Goal: Task Accomplishment & Management: Use online tool/utility

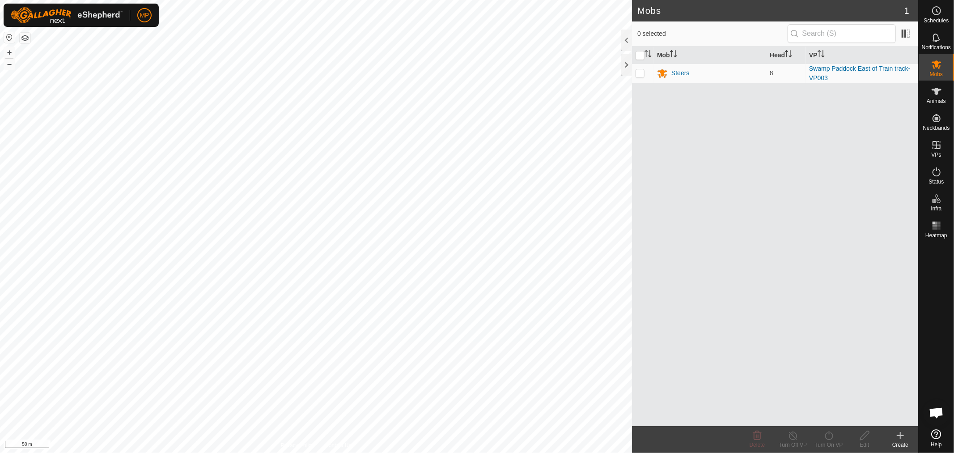
scroll to position [503, 0]
click at [936, 97] on es-animals-svg-icon at bounding box center [936, 91] width 16 height 14
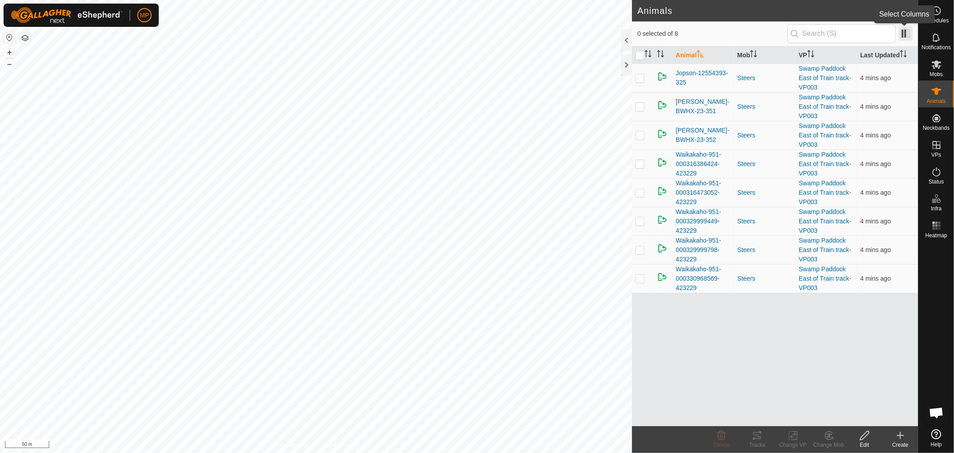
click at [907, 30] on span at bounding box center [905, 33] width 14 height 14
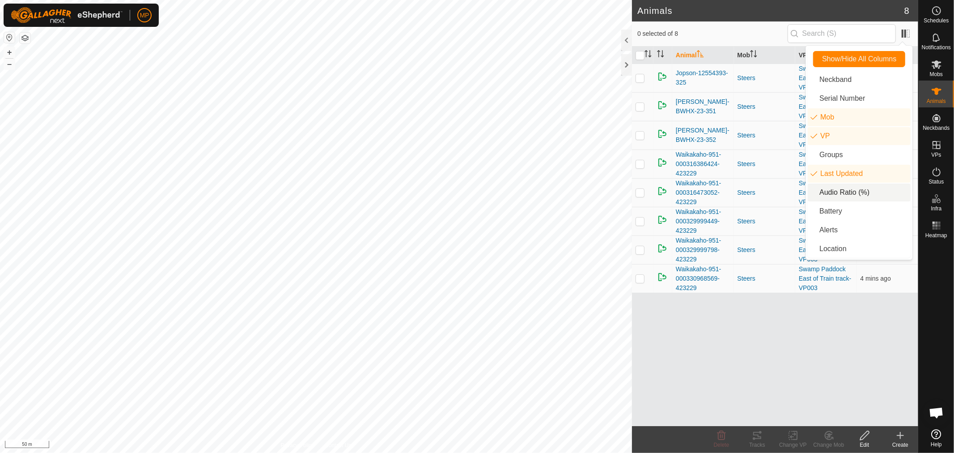
click at [830, 198] on li "Audio Ratio (%)" at bounding box center [859, 192] width 103 height 18
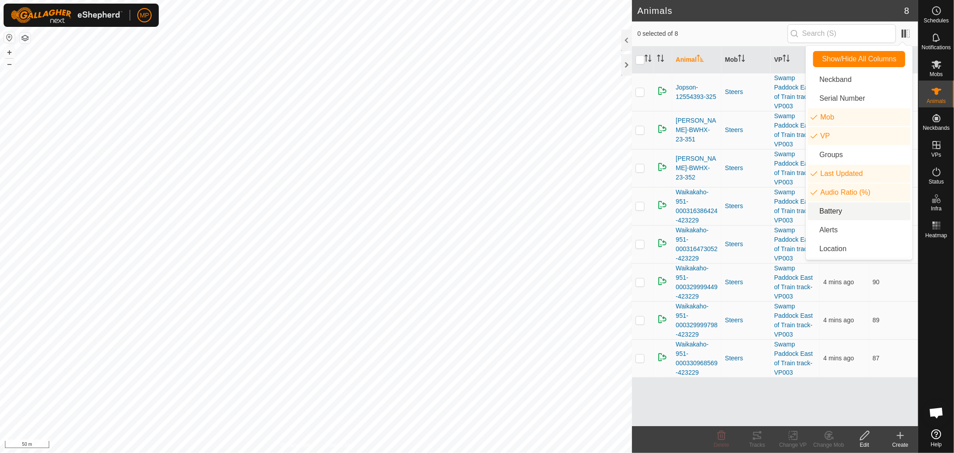
click at [834, 207] on li "Battery" at bounding box center [859, 211] width 103 height 18
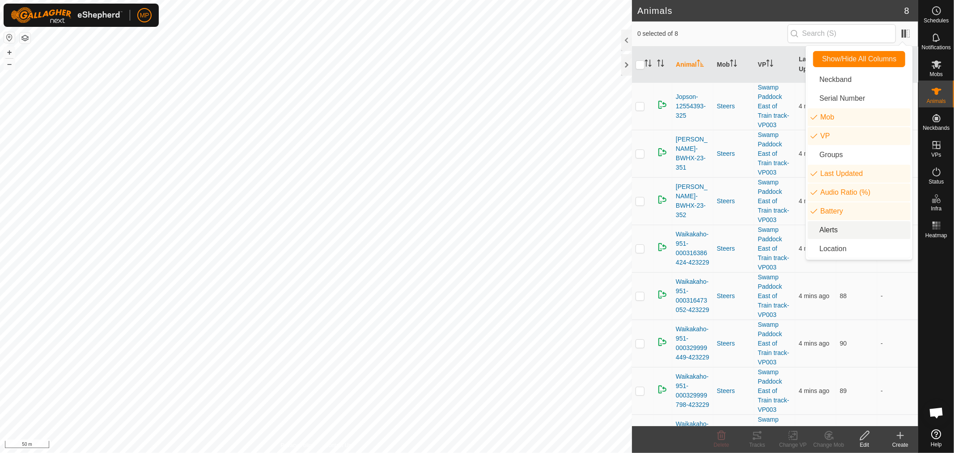
click at [827, 235] on li "Alerts" at bounding box center [859, 230] width 103 height 18
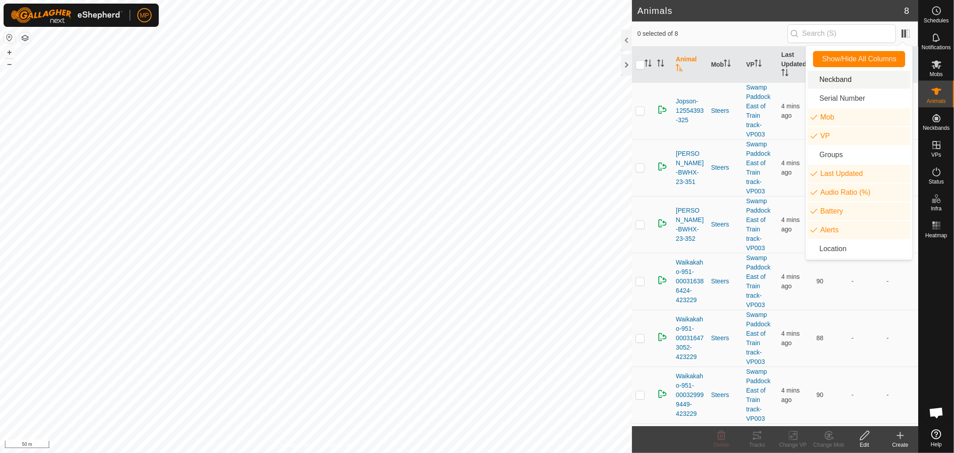
click at [838, 82] on li "Neckband" at bounding box center [859, 80] width 103 height 18
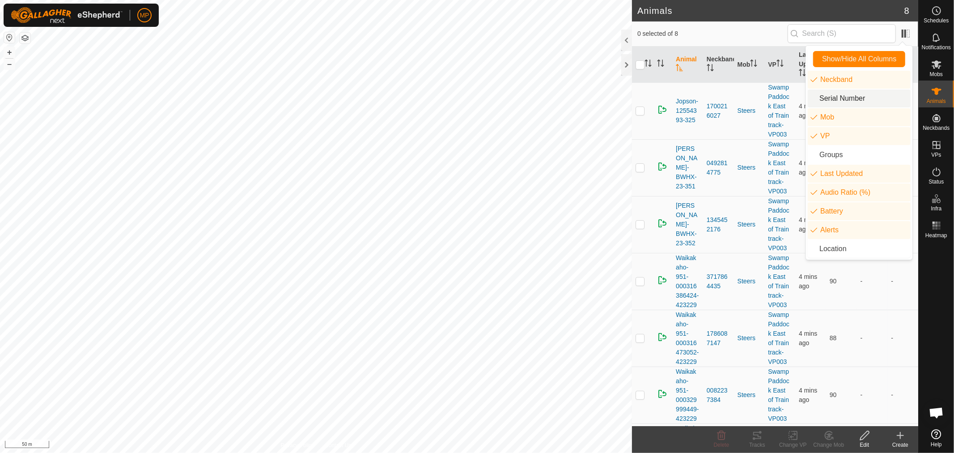
click at [837, 93] on li "Serial Number" at bounding box center [859, 98] width 103 height 18
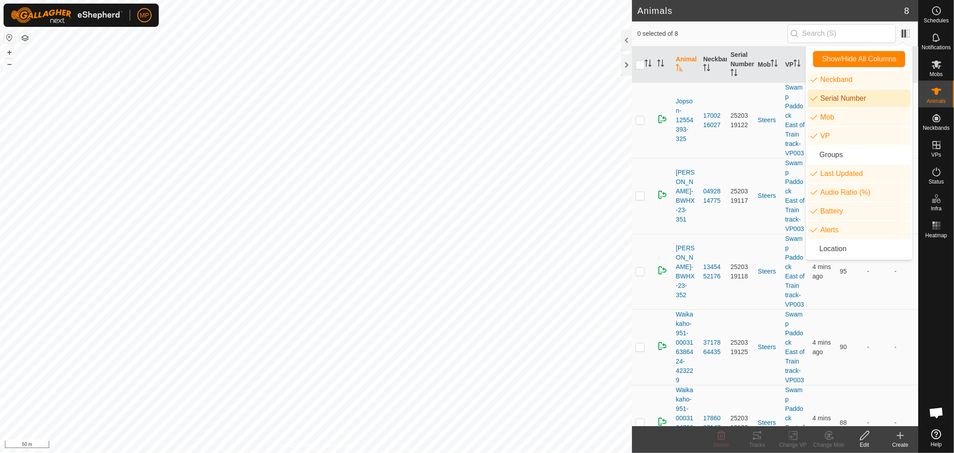
click at [837, 93] on li "Serial Number" at bounding box center [859, 98] width 103 height 18
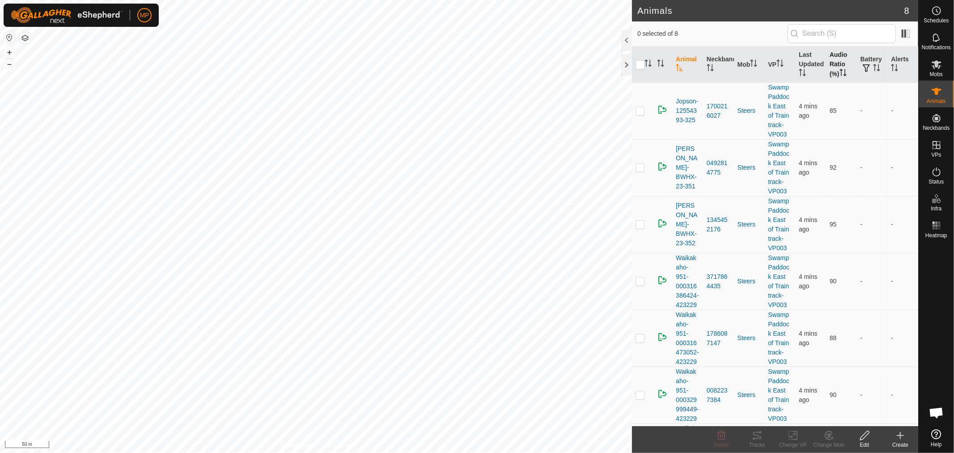
click at [831, 65] on th "Audio Ratio (%)" at bounding box center [841, 65] width 31 height 36
click at [639, 109] on p-checkbox at bounding box center [639, 110] width 9 height 7
click at [754, 436] on icon at bounding box center [757, 435] width 11 height 11
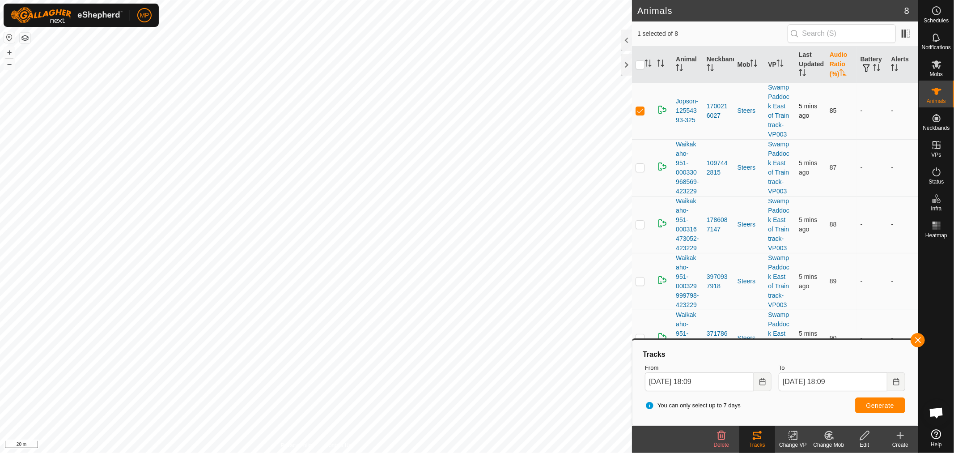
click at [640, 110] on p-checkbox at bounding box center [639, 110] width 9 height 7
checkbox input "false"
click at [636, 171] on p-checkbox at bounding box center [639, 167] width 9 height 7
click at [877, 402] on span "Generate" at bounding box center [880, 405] width 28 height 7
click at [637, 169] on p-checkbox at bounding box center [639, 167] width 9 height 7
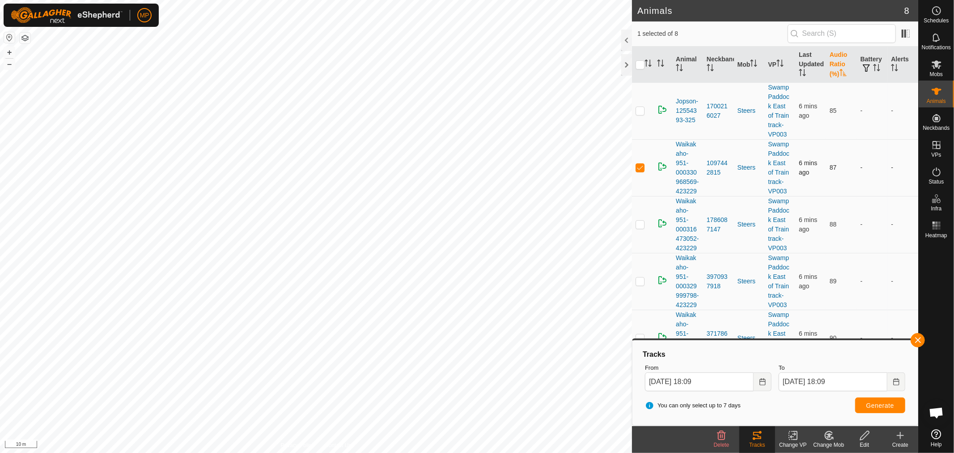
checkbox input "false"
click at [636, 228] on p-checkbox at bounding box center [639, 223] width 9 height 7
click at [875, 400] on button "Generate" at bounding box center [880, 405] width 50 height 16
click at [639, 228] on p-checkbox at bounding box center [639, 223] width 9 height 7
checkbox input "false"
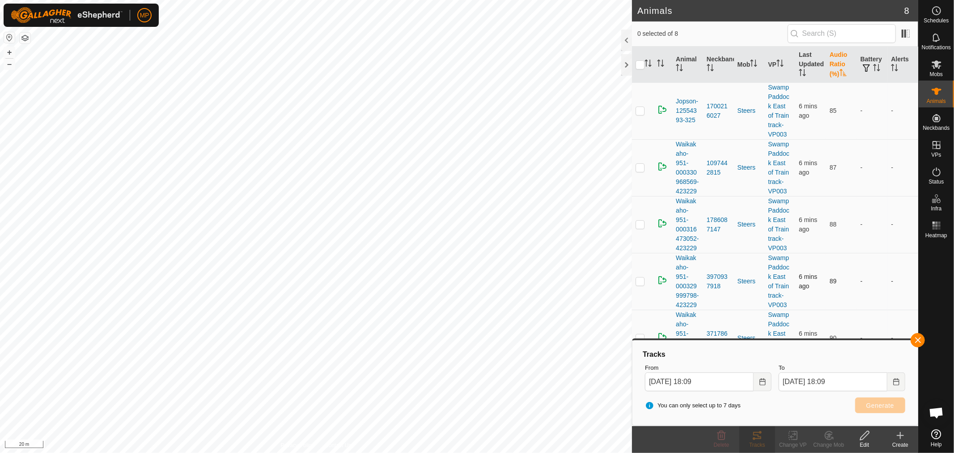
click at [639, 284] on p-checkbox at bounding box center [639, 280] width 9 height 7
click at [888, 402] on span "Generate" at bounding box center [880, 405] width 28 height 7
click at [637, 284] on p-checkbox at bounding box center [639, 280] width 9 height 7
checkbox input "false"
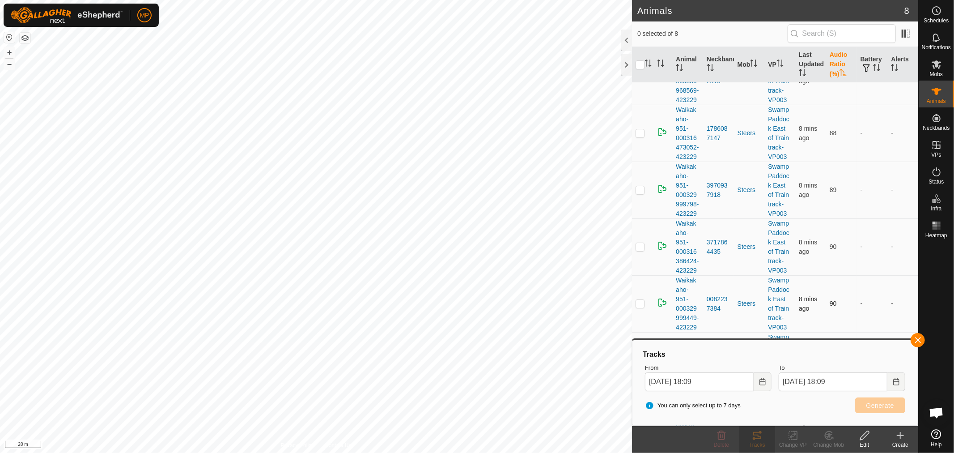
scroll to position [149, 0]
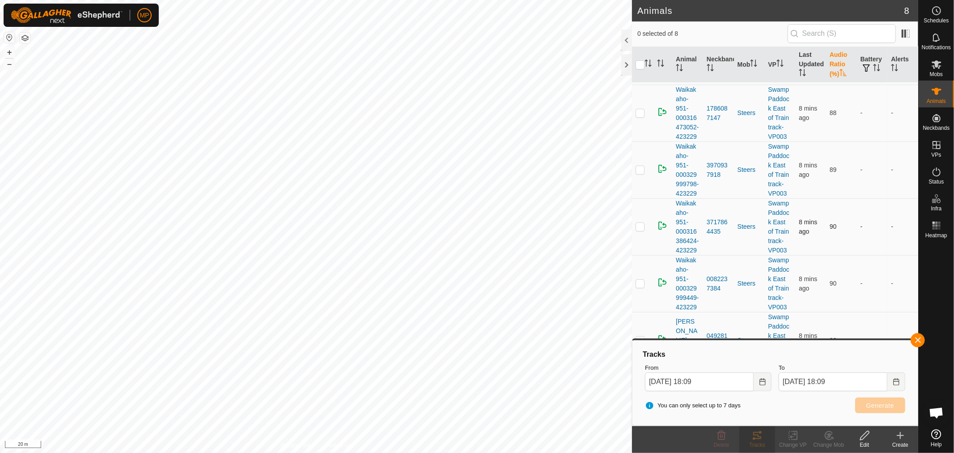
click at [639, 224] on p-checkbox at bounding box center [639, 226] width 9 height 7
click at [875, 402] on span "Generate" at bounding box center [880, 405] width 28 height 7
click at [636, 223] on p-checkbox at bounding box center [639, 226] width 9 height 7
checkbox input "false"
click at [637, 287] on p-checkbox at bounding box center [639, 282] width 9 height 7
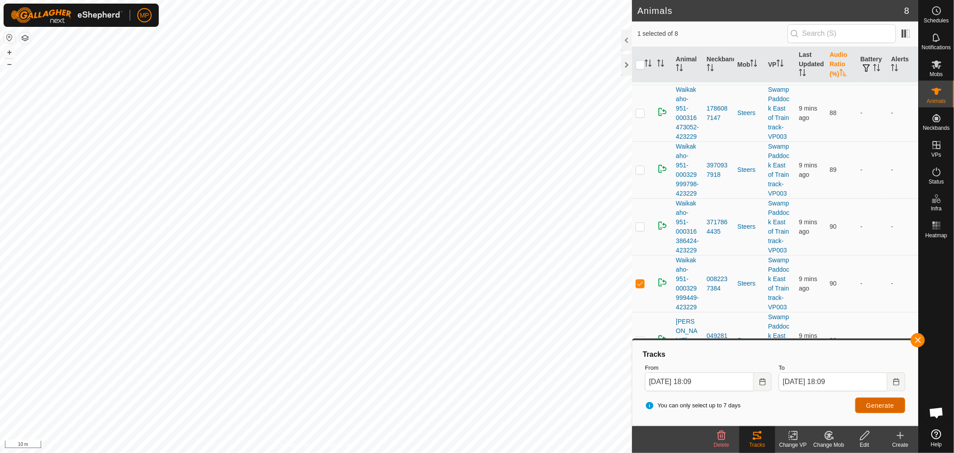
click at [883, 402] on span "Generate" at bounding box center [880, 405] width 28 height 7
click at [640, 285] on p-checkbox at bounding box center [639, 282] width 9 height 7
checkbox input "false"
click at [915, 338] on button "button" at bounding box center [917, 340] width 14 height 14
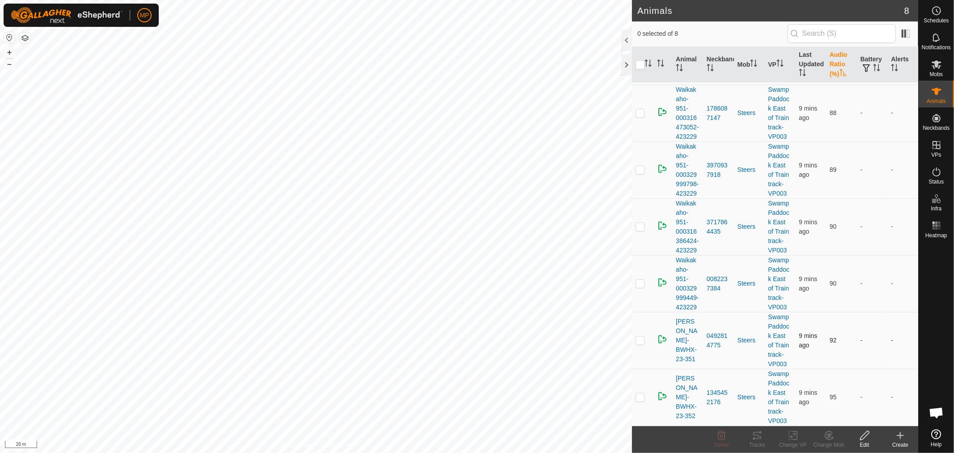
click at [636, 340] on p-checkbox at bounding box center [639, 339] width 9 height 7
checkbox input "true"
click at [755, 441] on div "Tracks" at bounding box center [757, 444] width 36 height 8
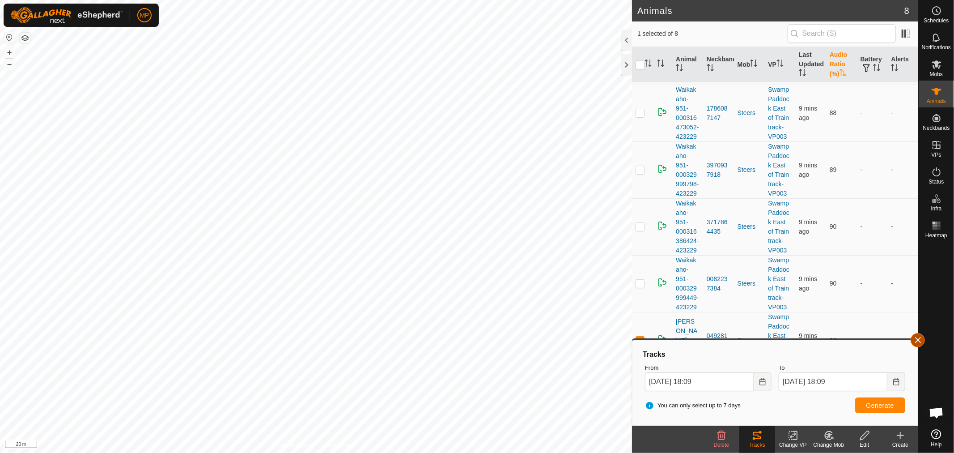
click at [915, 337] on button "button" at bounding box center [917, 340] width 14 height 14
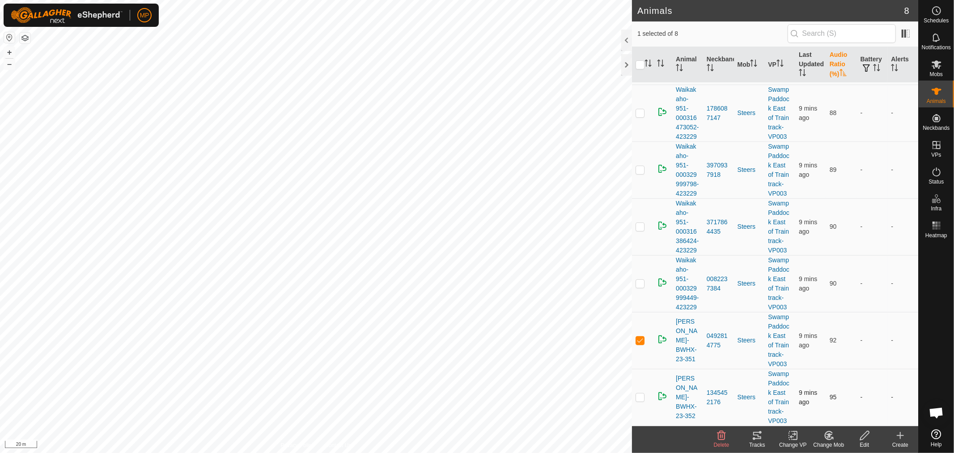
click at [642, 397] on p-checkbox at bounding box center [639, 396] width 9 height 7
checkbox input "true"
click at [640, 339] on p-checkbox at bounding box center [639, 339] width 9 height 7
checkbox input "false"
click at [758, 443] on div "Tracks" at bounding box center [757, 444] width 36 height 8
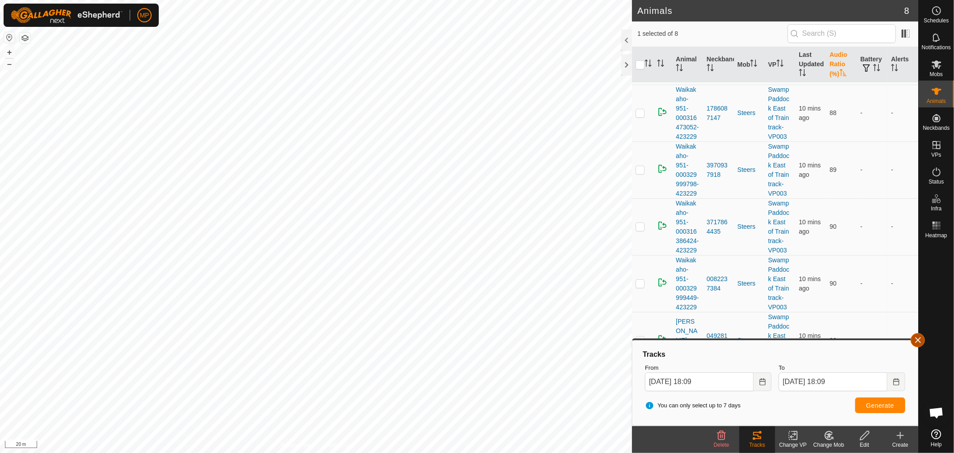
click at [916, 337] on button "button" at bounding box center [917, 340] width 14 height 14
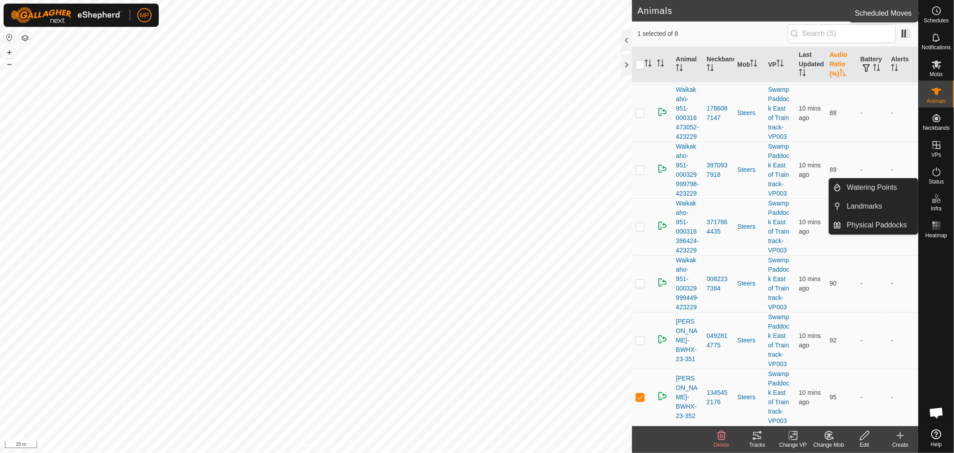
click at [936, 9] on icon at bounding box center [936, 10] width 11 height 11
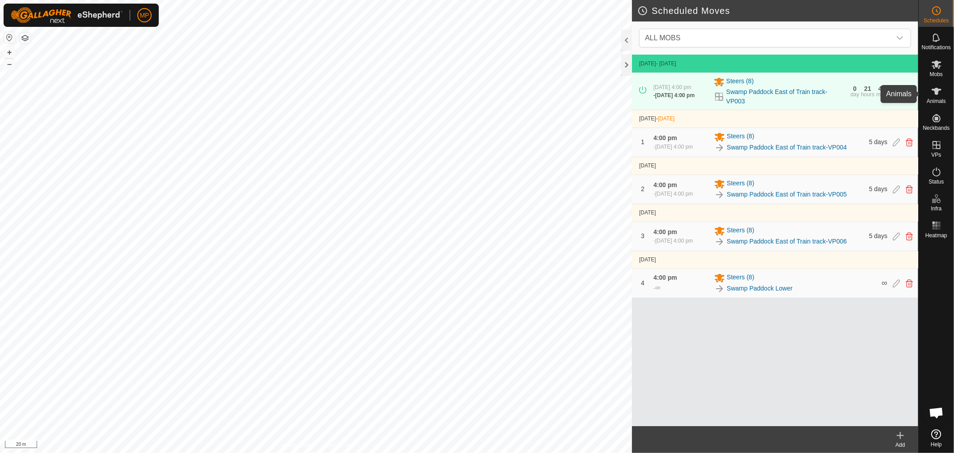
click at [939, 95] on icon at bounding box center [936, 91] width 11 height 11
